Goal: Go to known website: Access a specific website the user already knows

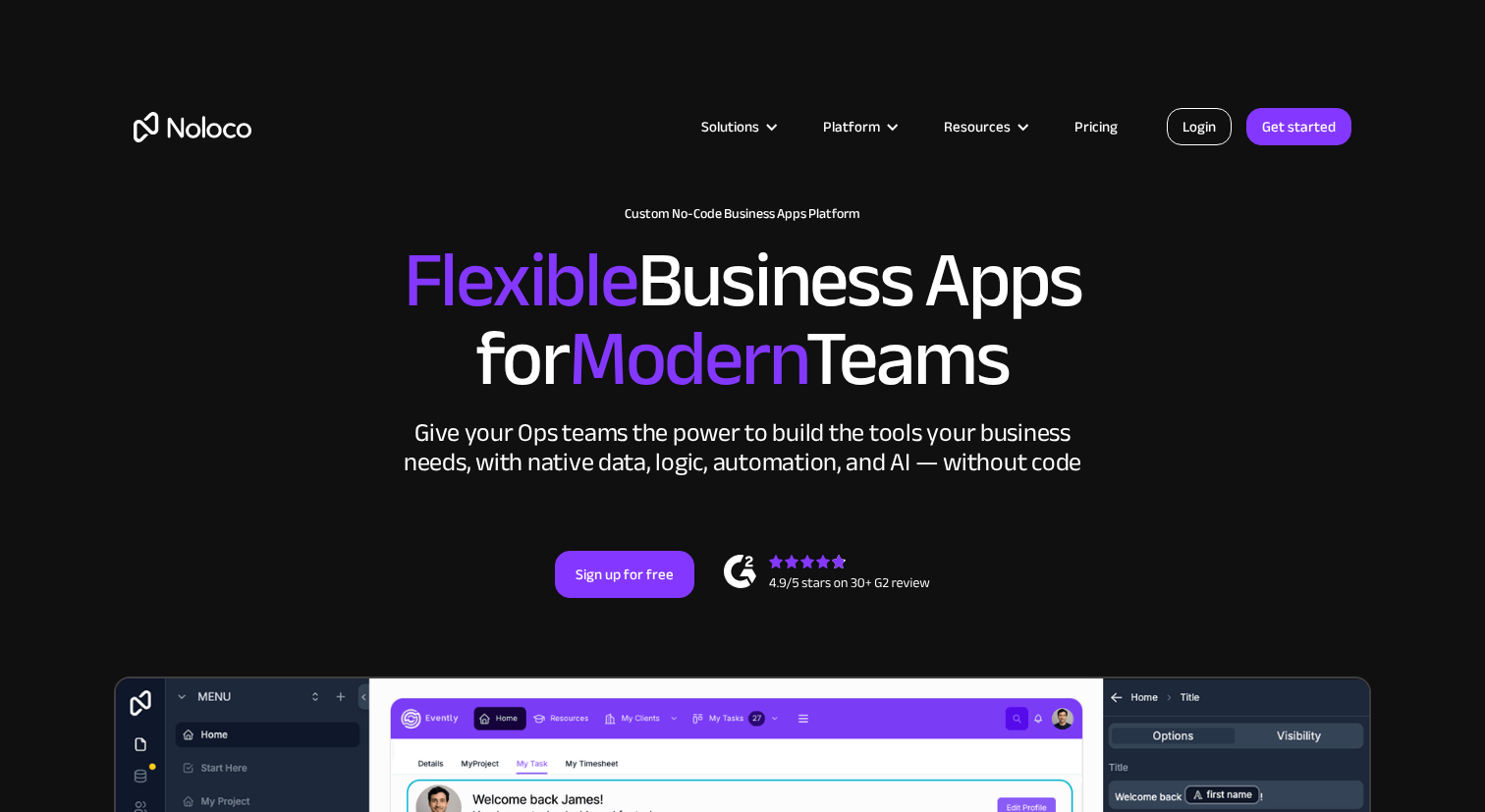
click at [1190, 131] on link "Login" at bounding box center [1198, 127] width 64 height 38
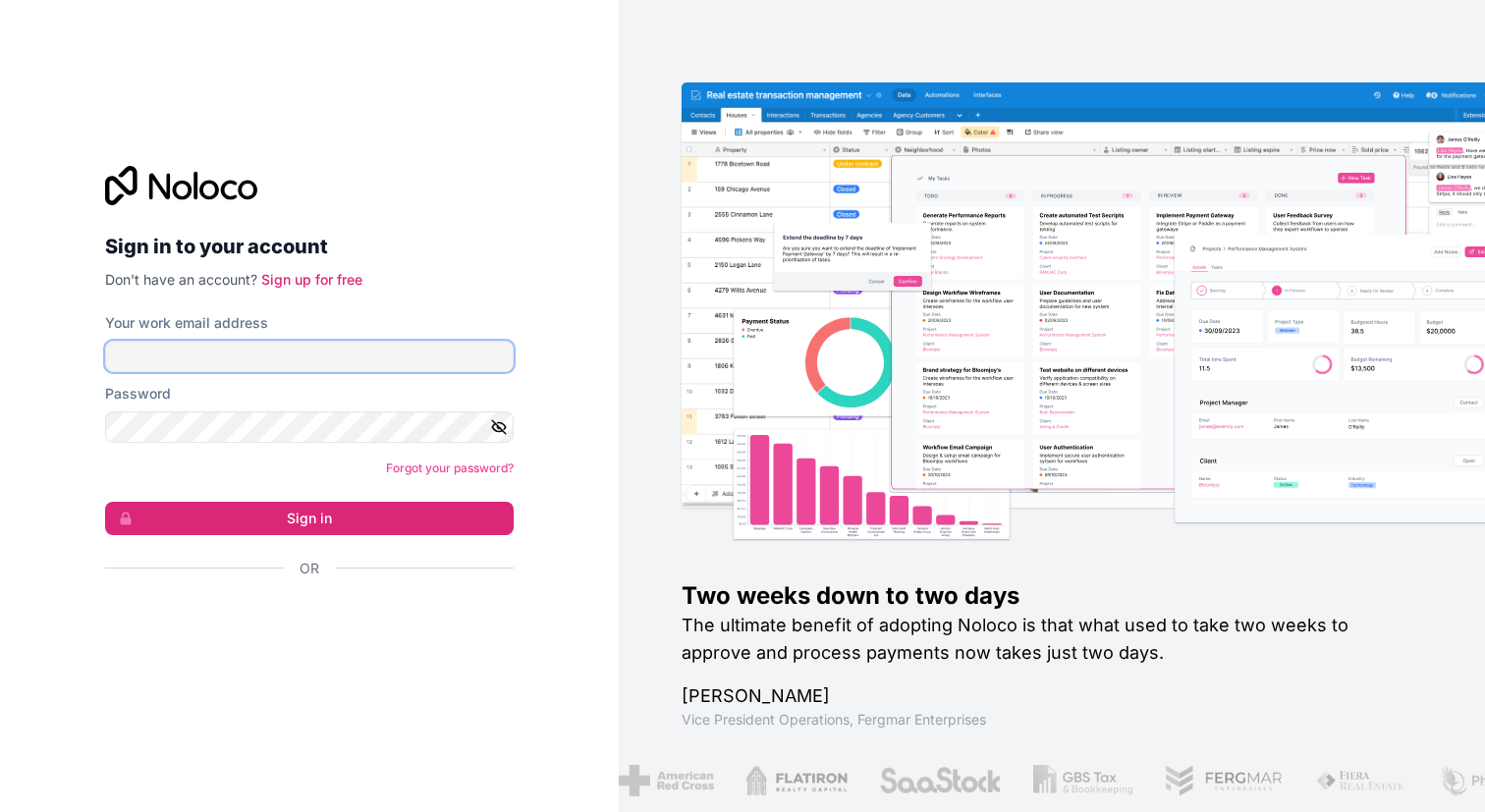
type input "iam@isaax.com"
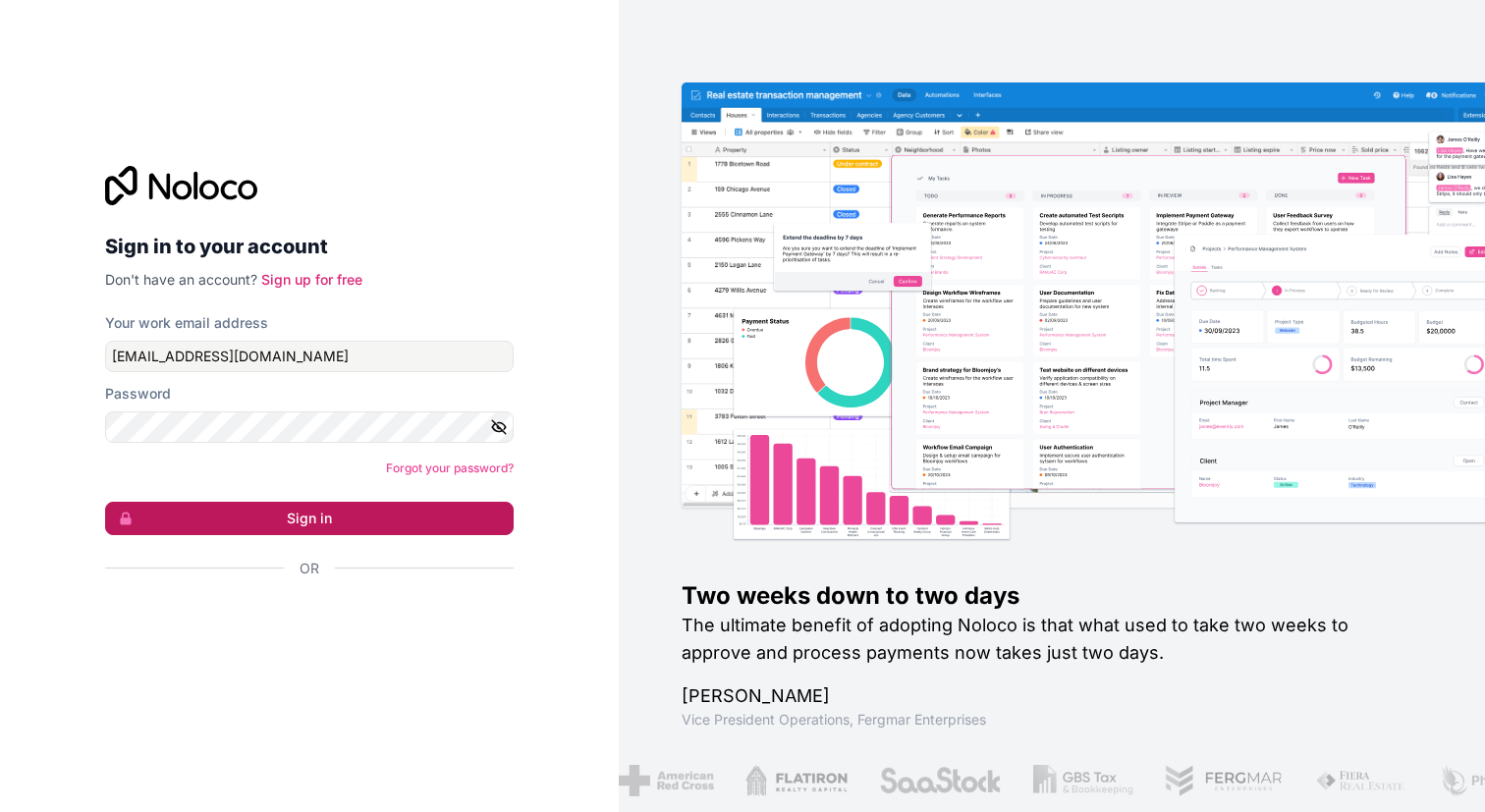
click at [374, 532] on button "Sign in" at bounding box center [309, 519] width 409 height 34
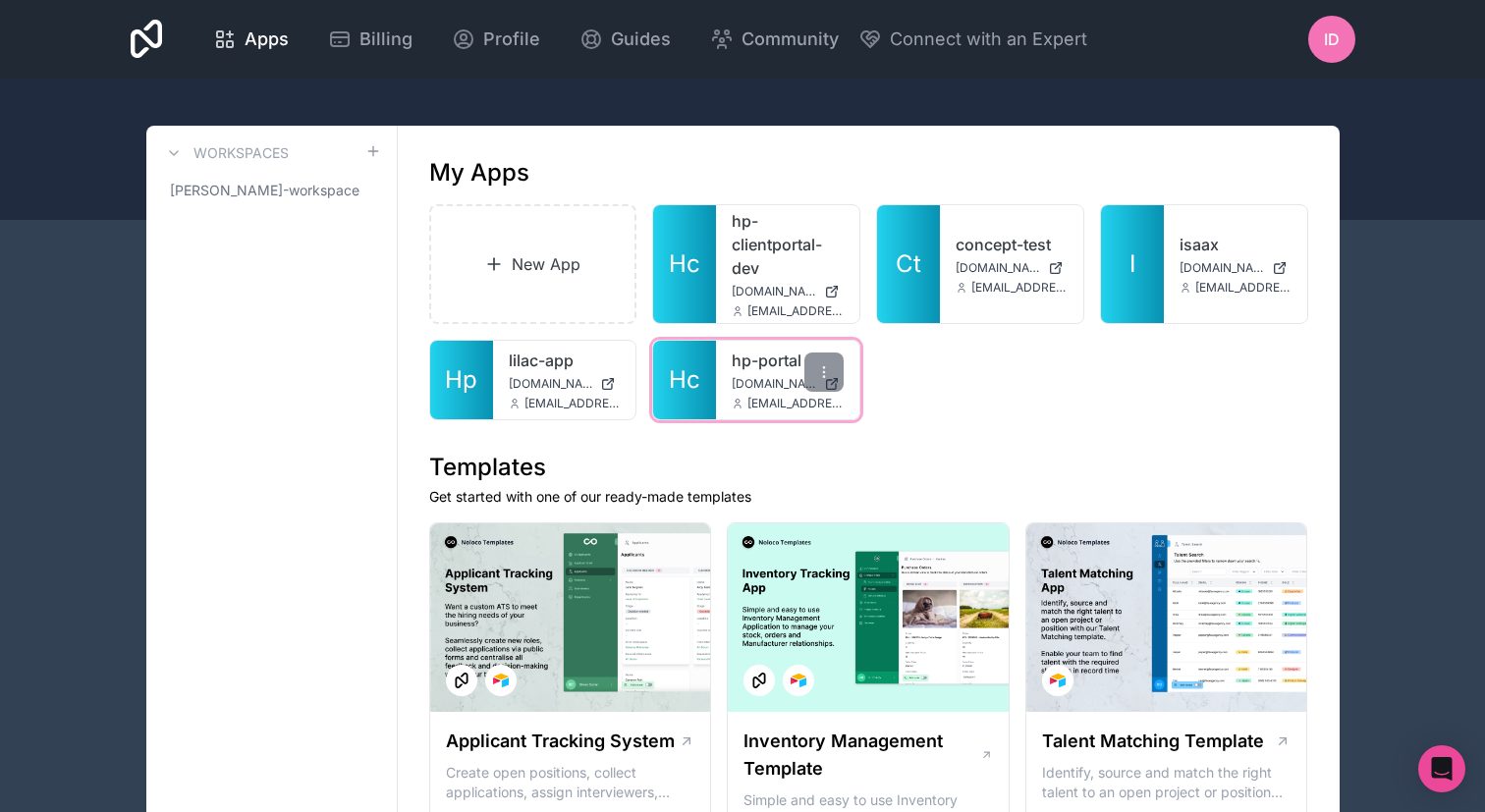
click at [782, 393] on div "hp-portal hp-portal.noloco.co iam@isaax.com" at bounding box center [788, 379] width 144 height 78
click at [745, 349] on link "hp-portal" at bounding box center [787, 360] width 112 height 24
